Goal: Task Accomplishment & Management: Complete application form

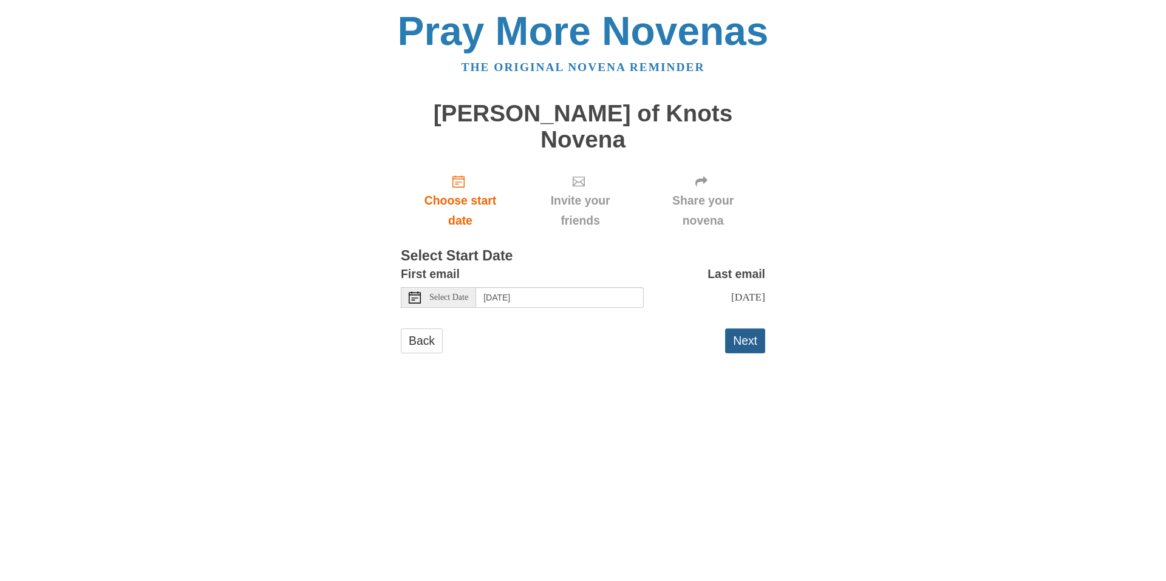
click at [746, 329] on button "Next" at bounding box center [745, 341] width 40 height 25
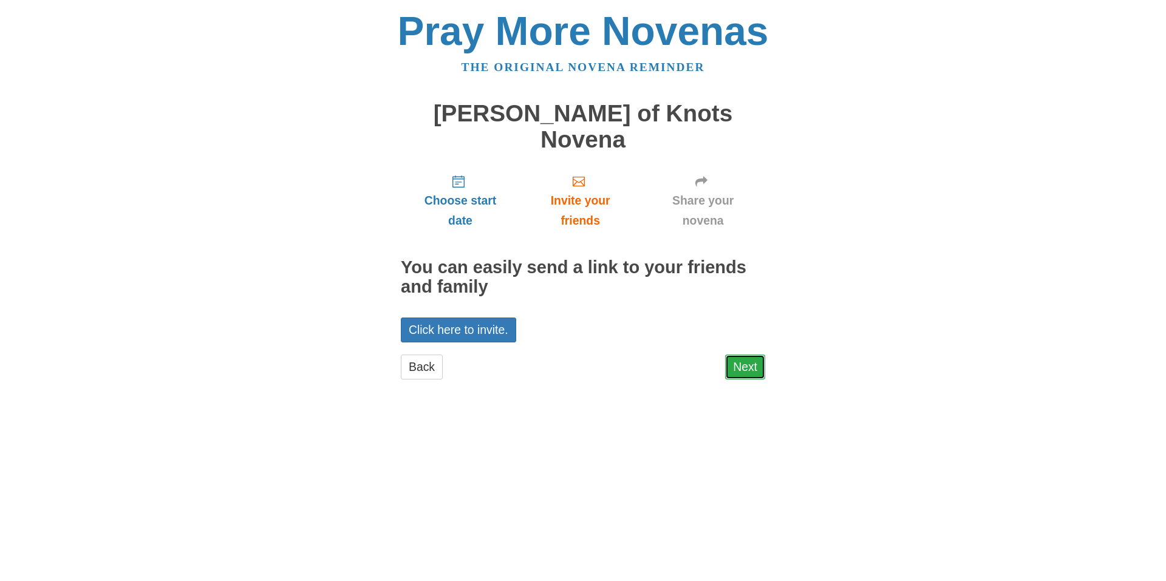
click at [747, 355] on link "Next" at bounding box center [745, 367] width 40 height 25
